Goal: Transaction & Acquisition: Obtain resource

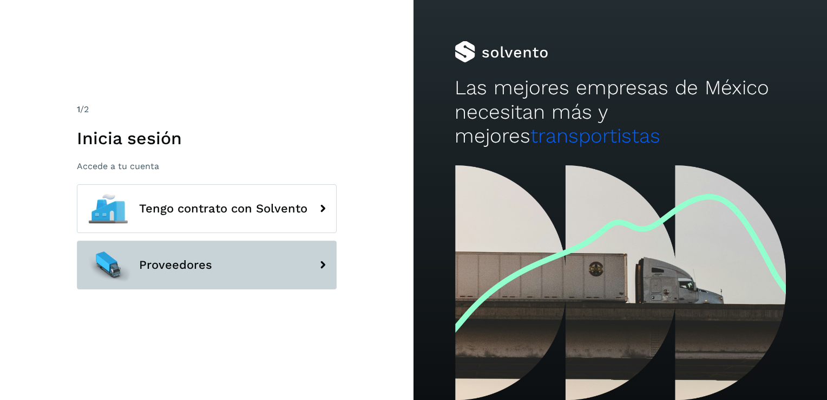
click at [172, 283] on button "Proveedores" at bounding box center [207, 264] width 260 height 49
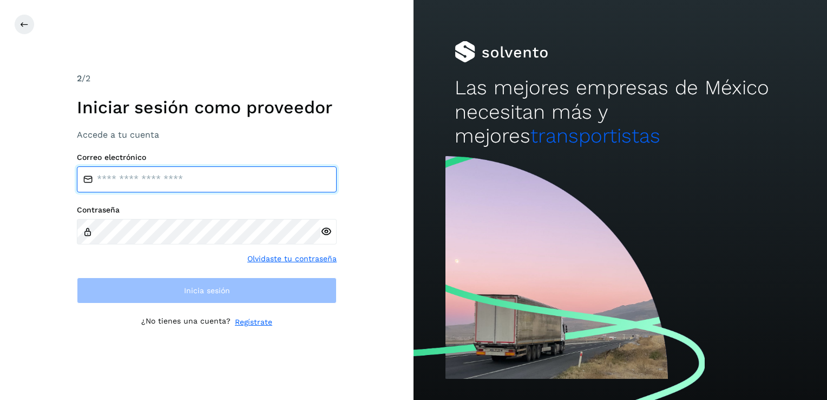
type input "**********"
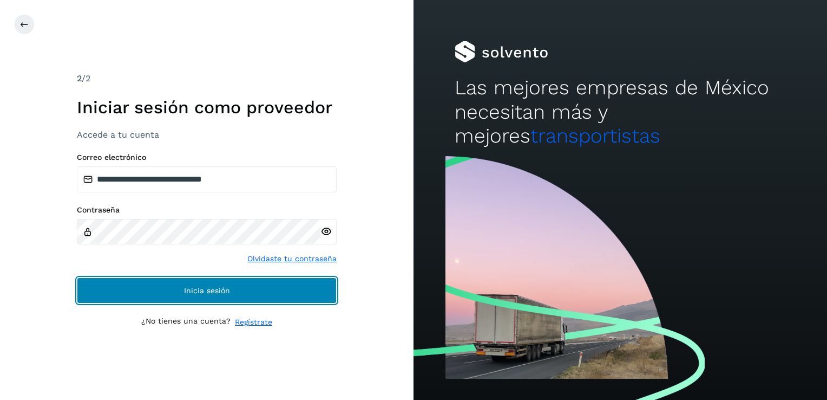
click at [256, 286] on button "Inicia sesión" at bounding box center [207, 290] width 260 height 26
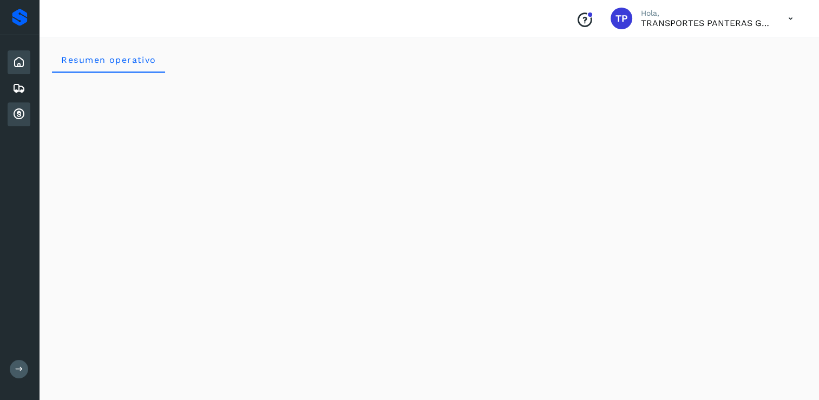
click at [15, 114] on icon at bounding box center [18, 114] width 13 height 13
click at [23, 119] on icon at bounding box center [18, 114] width 13 height 13
click at [16, 60] on icon at bounding box center [18, 62] width 13 height 13
click at [18, 106] on div "Cuentas por cobrar" at bounding box center [19, 114] width 23 height 24
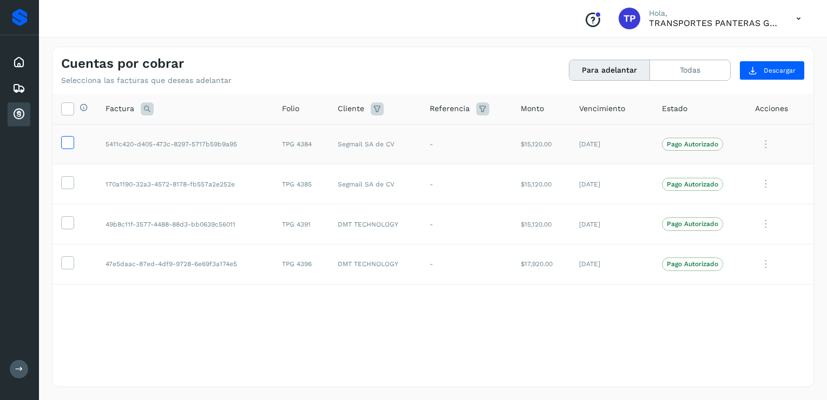
click at [72, 137] on icon at bounding box center [67, 141] width 11 height 11
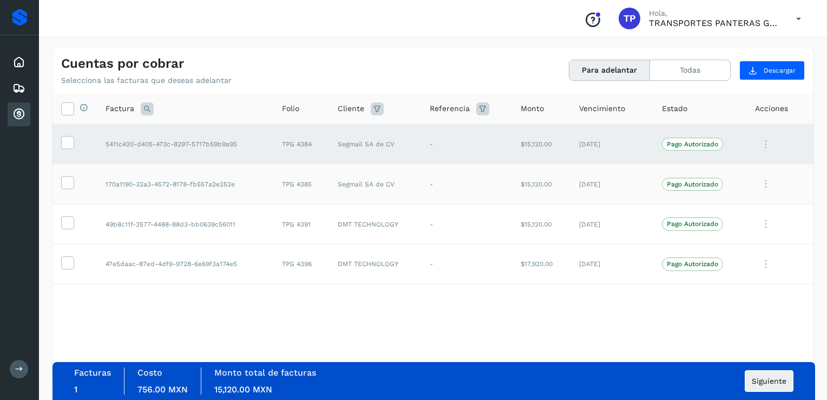
click at [66, 191] on td at bounding box center [75, 184] width 44 height 40
click at [67, 181] on icon at bounding box center [67, 181] width 11 height 11
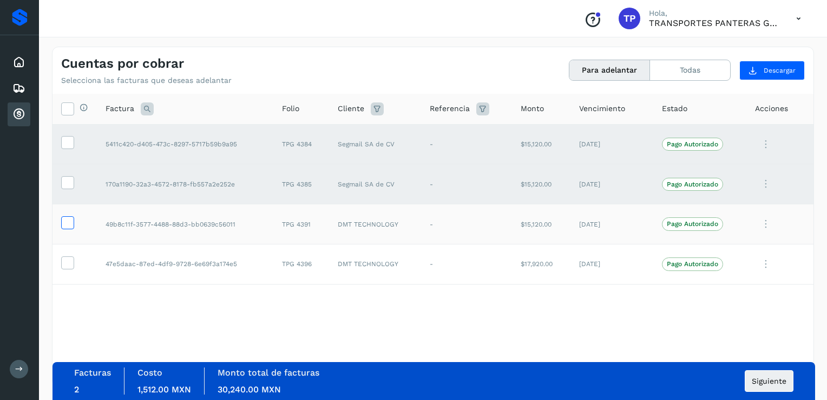
click at [68, 222] on icon at bounding box center [67, 221] width 11 height 11
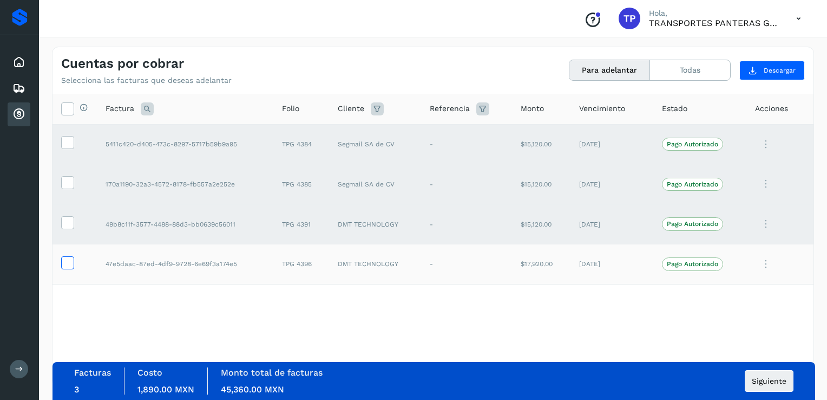
click at [67, 263] on icon at bounding box center [67, 261] width 11 height 11
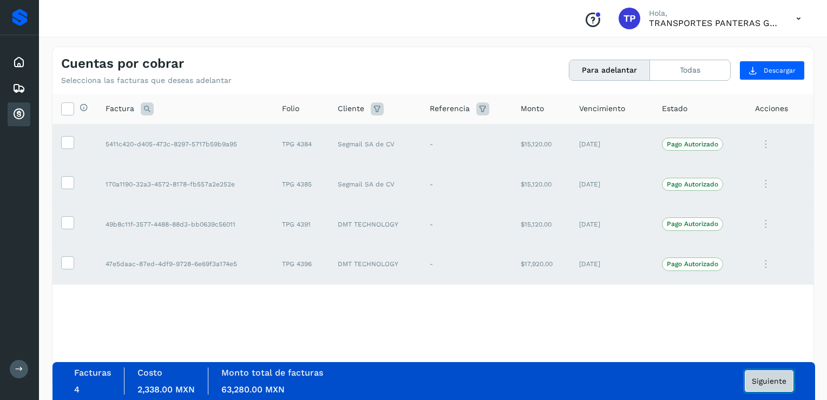
click at [779, 386] on button "Siguiente" at bounding box center [769, 381] width 49 height 22
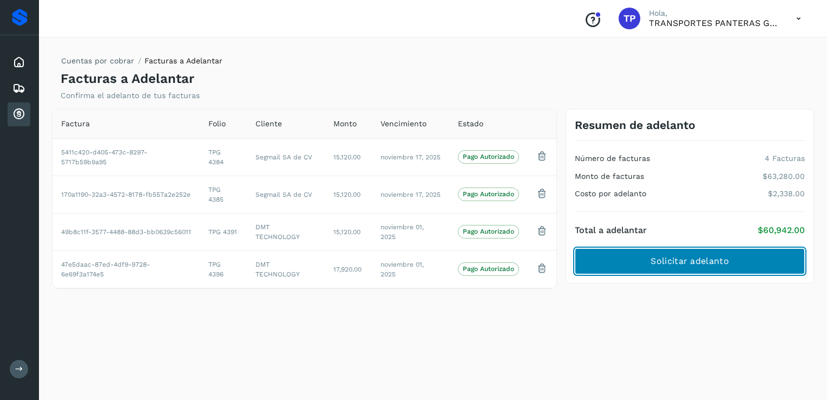
click at [689, 257] on span "Solicitar adelanto" at bounding box center [690, 261] width 78 height 12
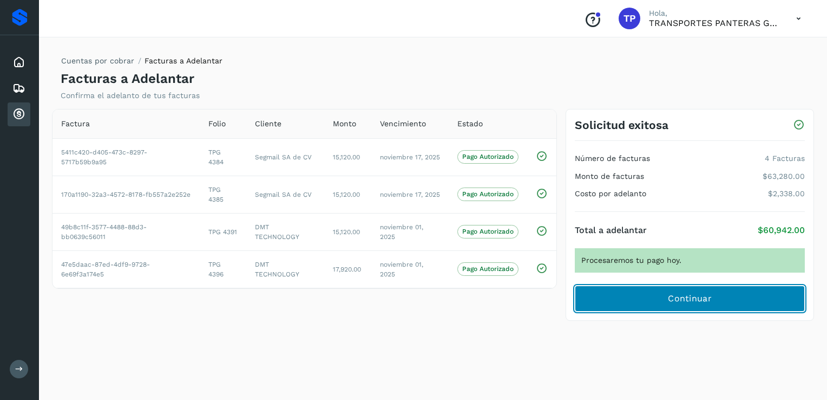
click at [676, 299] on span "Continuar" at bounding box center [690, 298] width 44 height 12
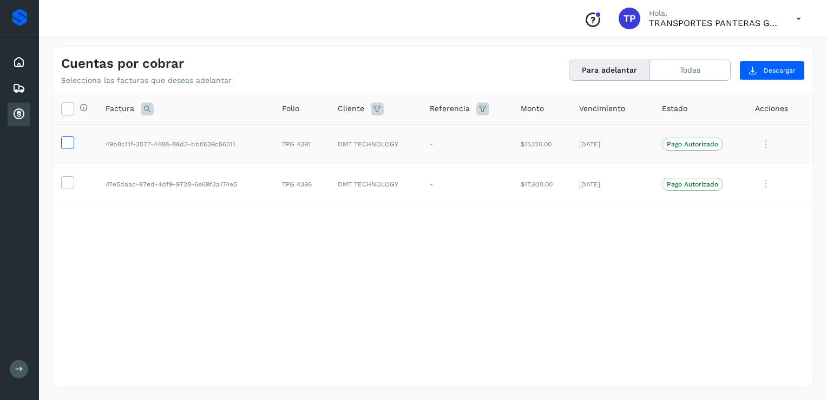
click at [71, 145] on icon at bounding box center [67, 141] width 11 height 11
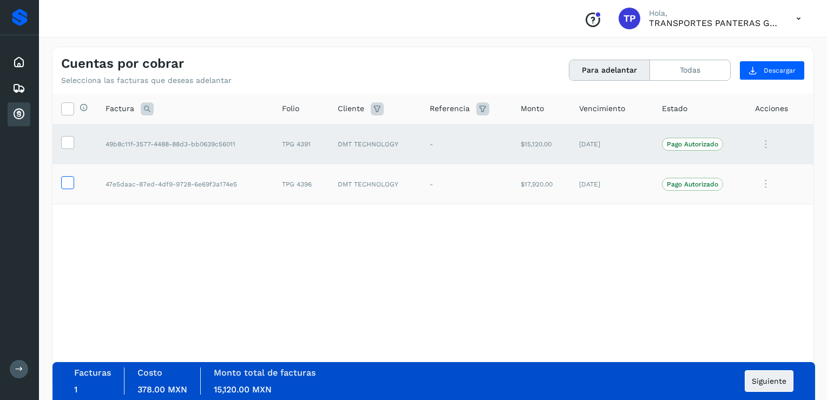
click at [68, 179] on icon at bounding box center [67, 181] width 11 height 11
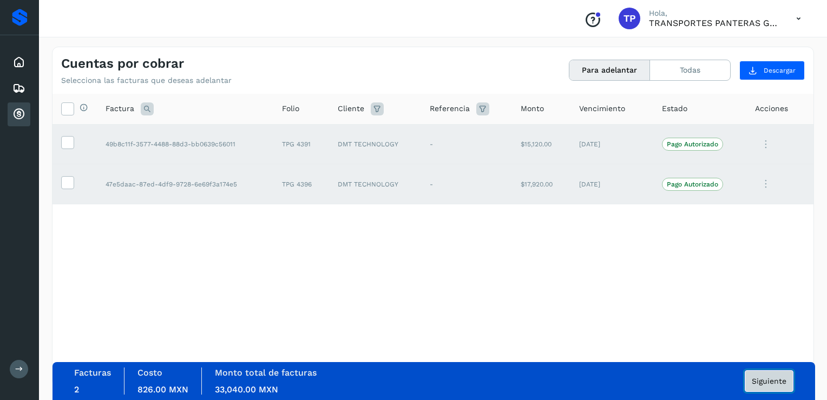
click at [767, 382] on span "Siguiente" at bounding box center [769, 381] width 35 height 8
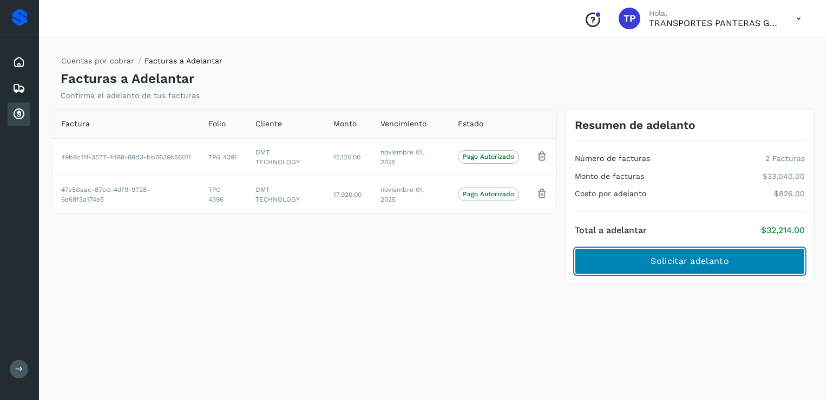
click at [706, 256] on span "Solicitar adelanto" at bounding box center [690, 261] width 78 height 12
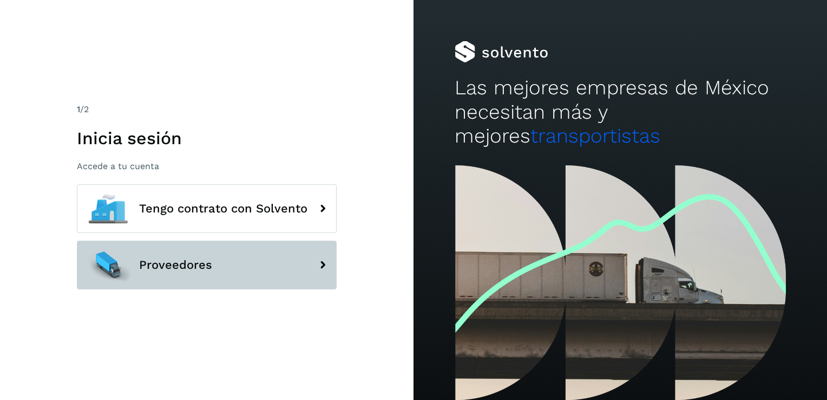
click at [210, 280] on button "Proveedores" at bounding box center [207, 264] width 260 height 49
click at [181, 265] on span "Proveedores" at bounding box center [175, 264] width 73 height 13
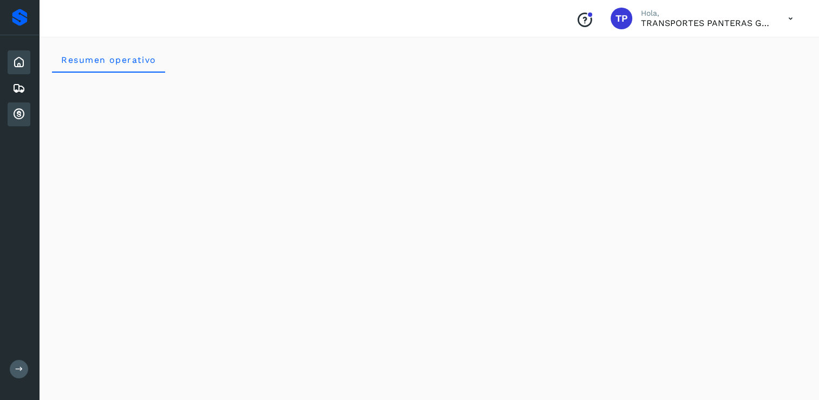
click at [23, 121] on div "Cuentas por cobrar" at bounding box center [19, 114] width 23 height 24
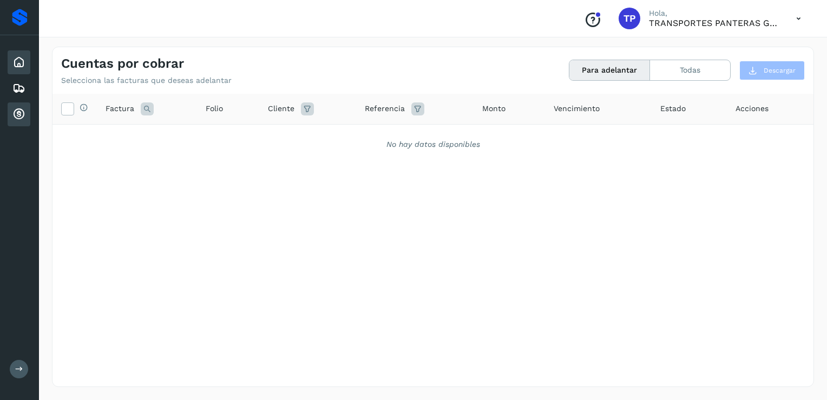
click at [21, 70] on div "Inicio" at bounding box center [19, 62] width 23 height 24
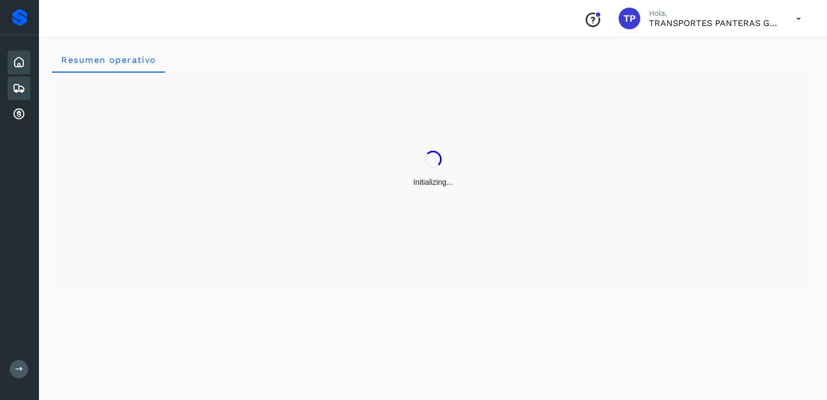
click at [22, 88] on icon at bounding box center [18, 88] width 13 height 13
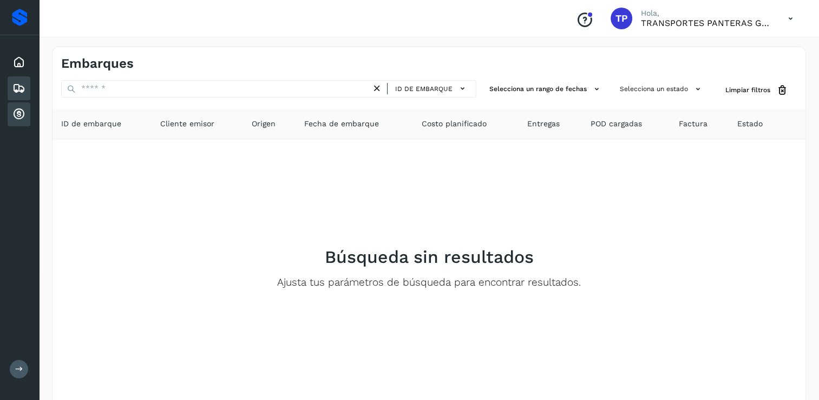
click at [19, 108] on icon at bounding box center [18, 114] width 13 height 13
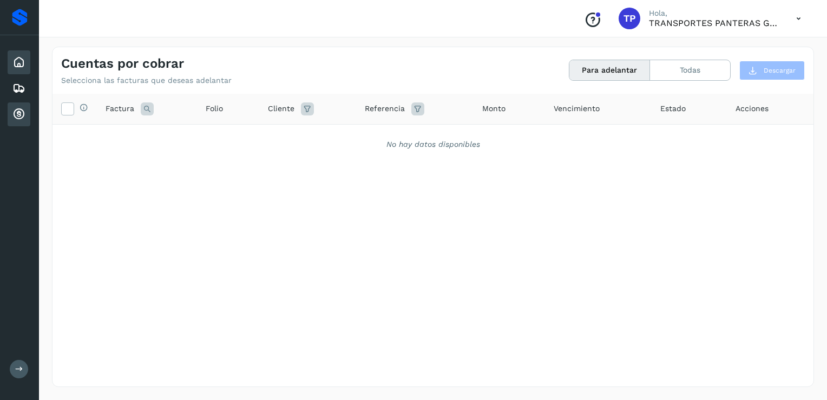
click at [22, 66] on icon at bounding box center [18, 62] width 13 height 13
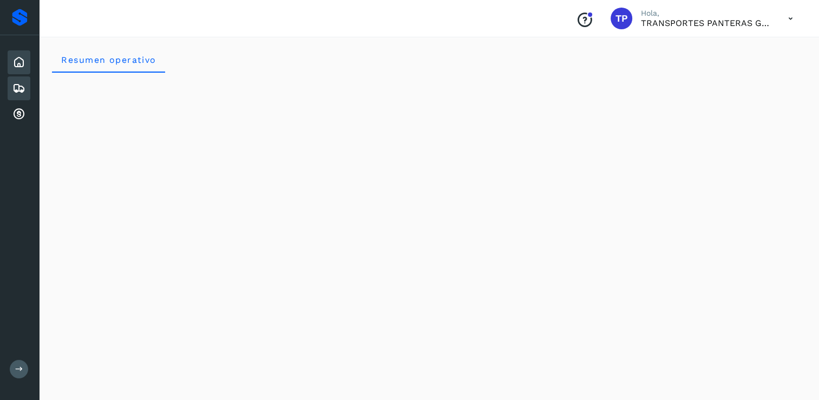
click at [21, 84] on icon at bounding box center [18, 88] width 13 height 13
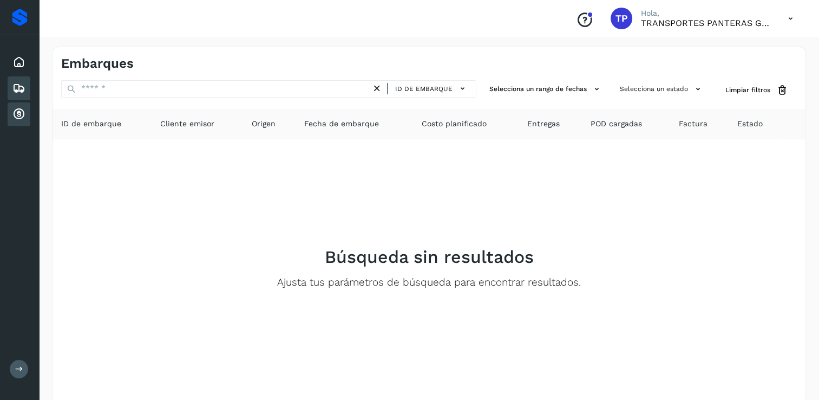
click at [17, 109] on icon at bounding box center [18, 114] width 13 height 13
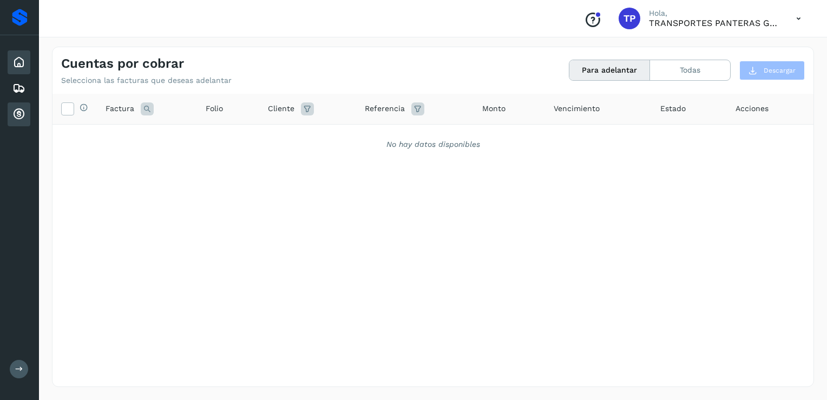
click at [16, 60] on icon at bounding box center [18, 62] width 13 height 13
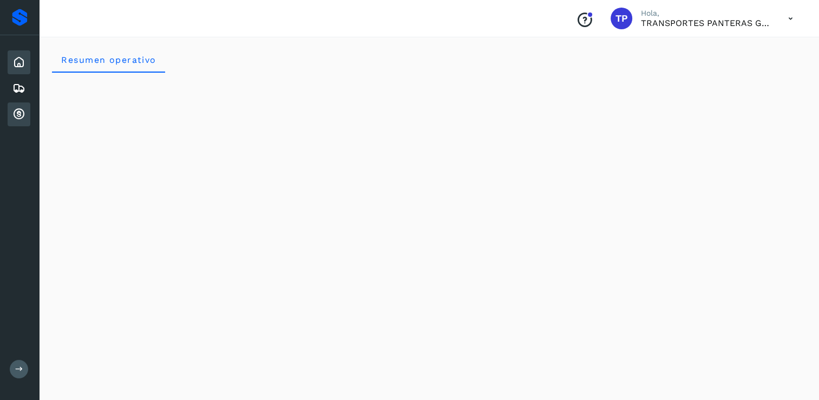
click at [25, 111] on icon at bounding box center [18, 114] width 13 height 13
